Goal: Find specific page/section: Find specific page/section

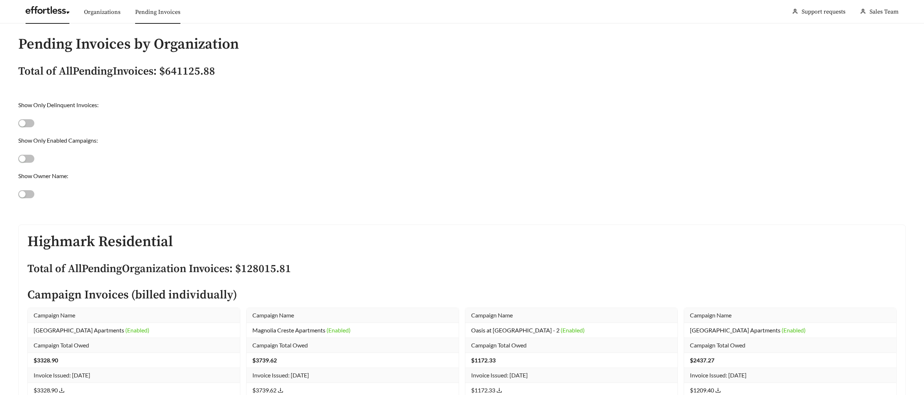
click at [46, 16] on link at bounding box center [48, 11] width 44 height 7
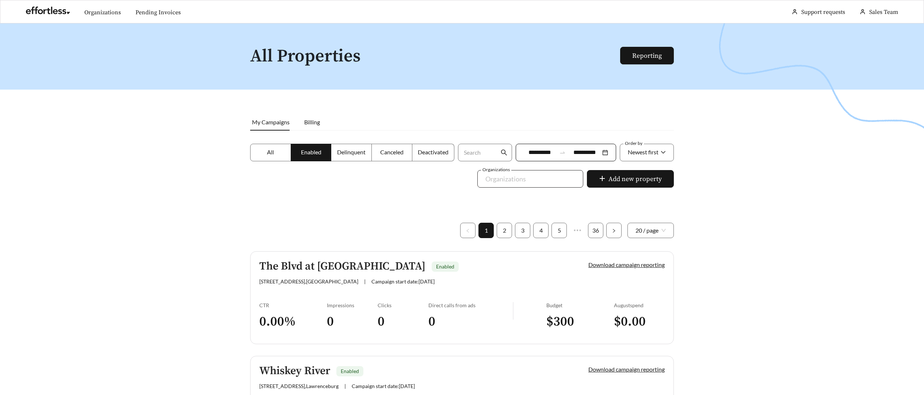
click at [546, 180] on div at bounding box center [525, 179] width 89 height 12
type input "******"
drag, startPoint x: 524, startPoint y: 182, endPoint x: 391, endPoint y: 174, distance: 133.3
type input "*"
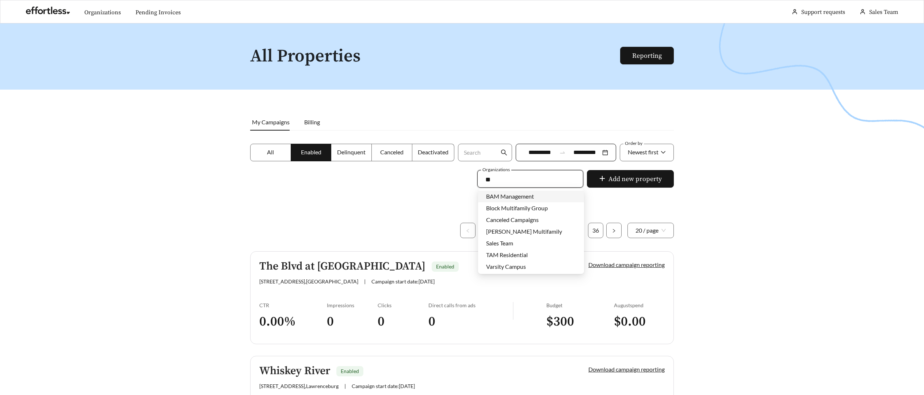
type input "*"
click at [528, 256] on span "Apartment Management Consultants" at bounding box center [533, 254] width 95 height 7
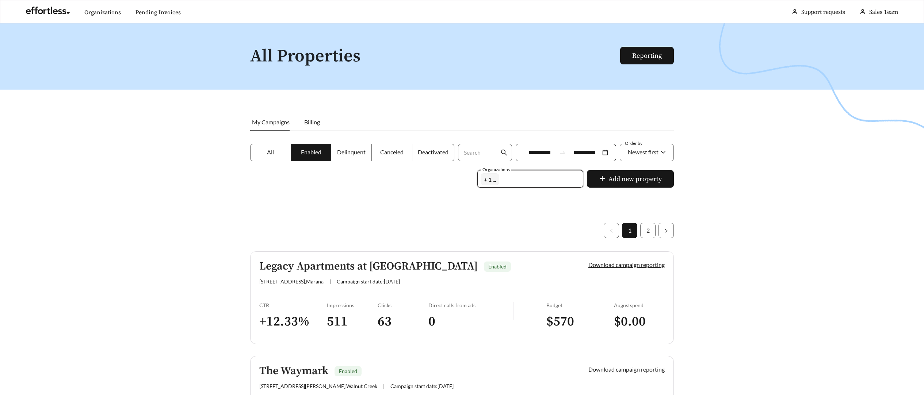
click at [258, 232] on div at bounding box center [462, 220] width 924 height 395
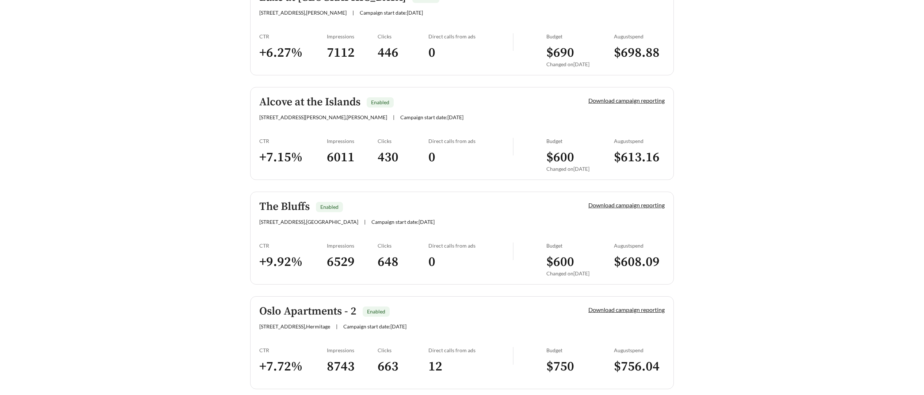
scroll to position [2001, 0]
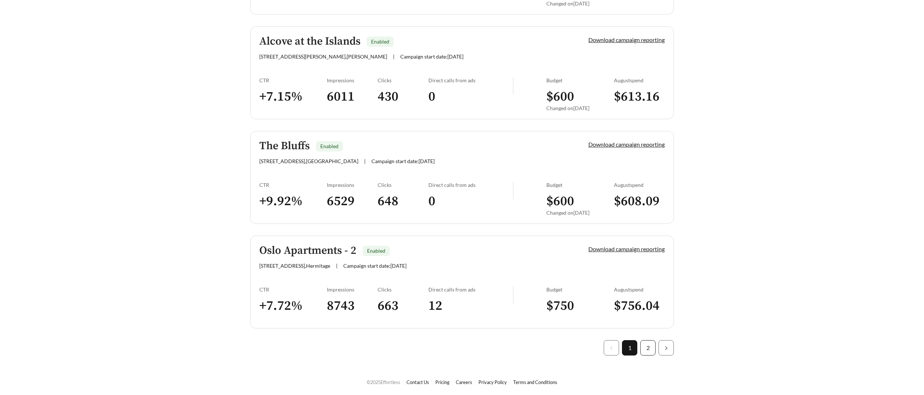
click at [643, 345] on link "2" at bounding box center [648, 347] width 15 height 15
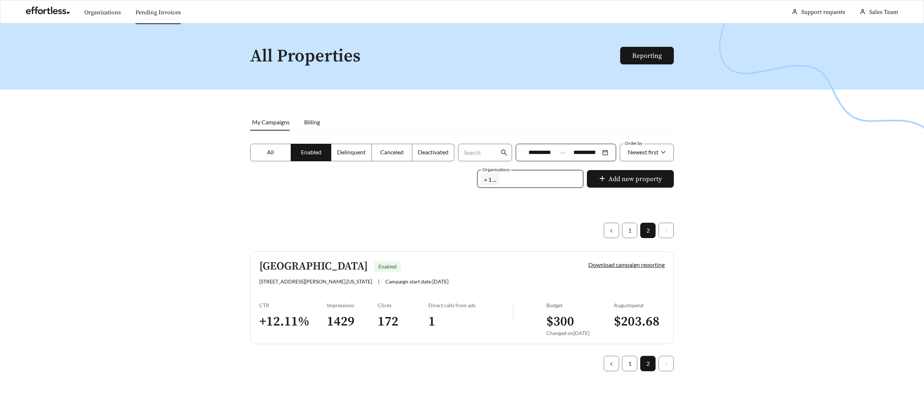
click at [151, 16] on link "Pending Invoices" at bounding box center [158, 12] width 45 height 7
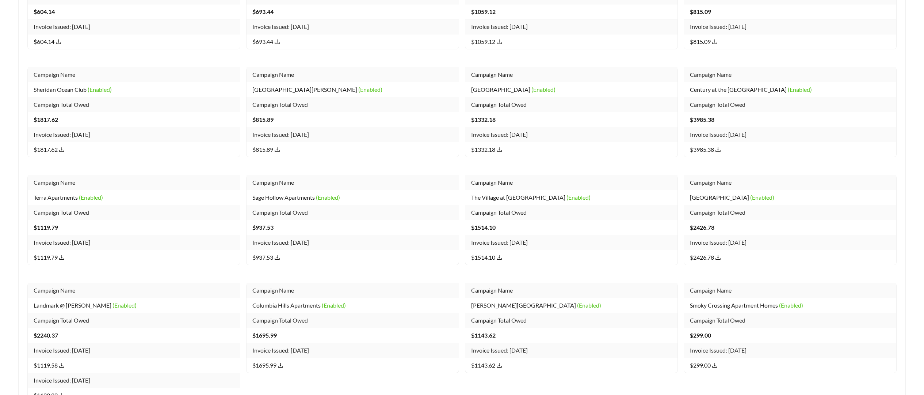
scroll to position [7338, 0]
